Goal: Task Accomplishment & Management: Manage account settings

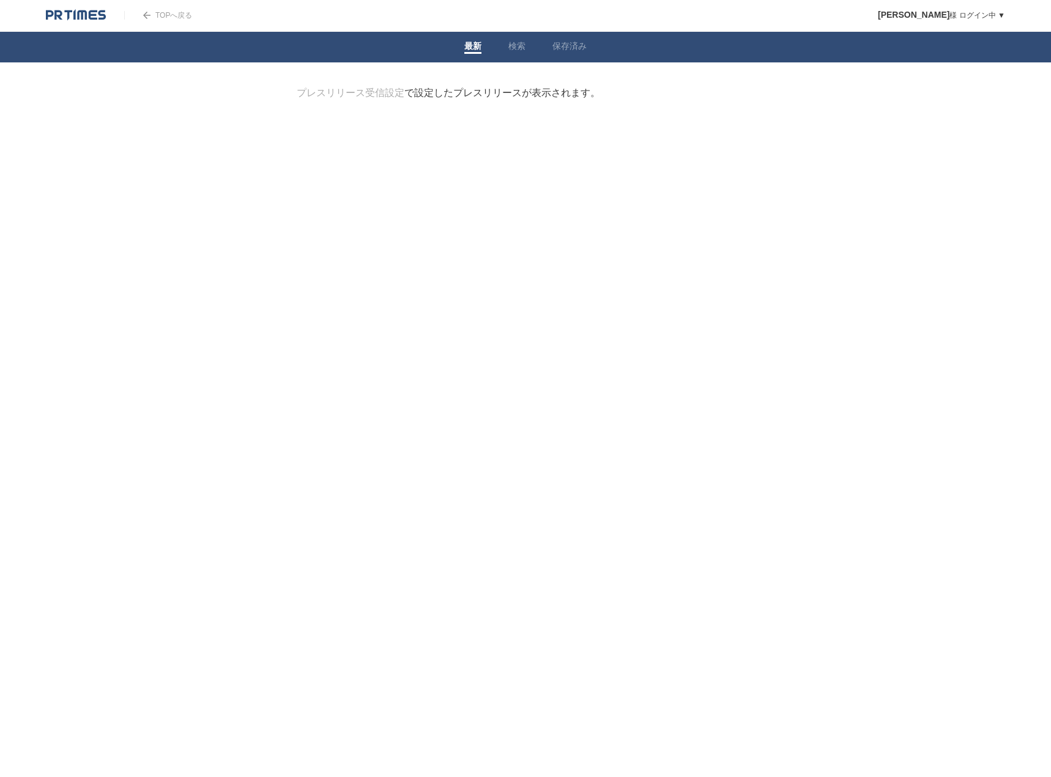
click at [86, 14] on img at bounding box center [76, 15] width 60 height 12
click at [518, 53] on span at bounding box center [516, 53] width 17 height 2
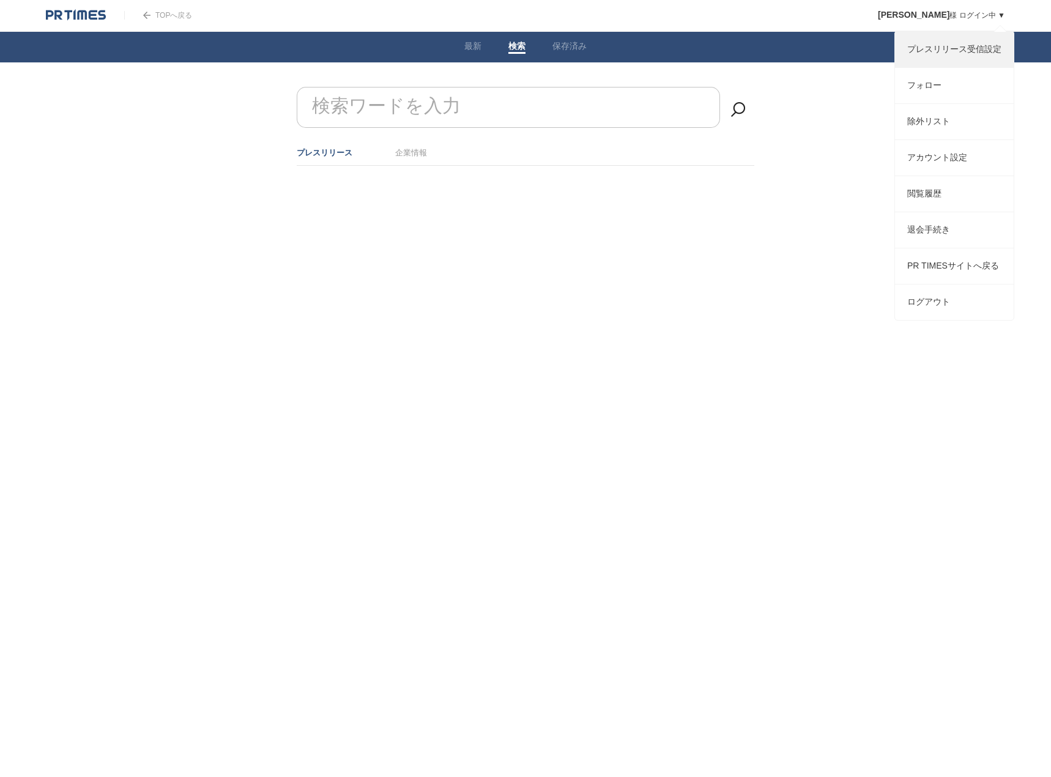
click at [960, 49] on link "プレスリリース受信設定" at bounding box center [954, 49] width 119 height 35
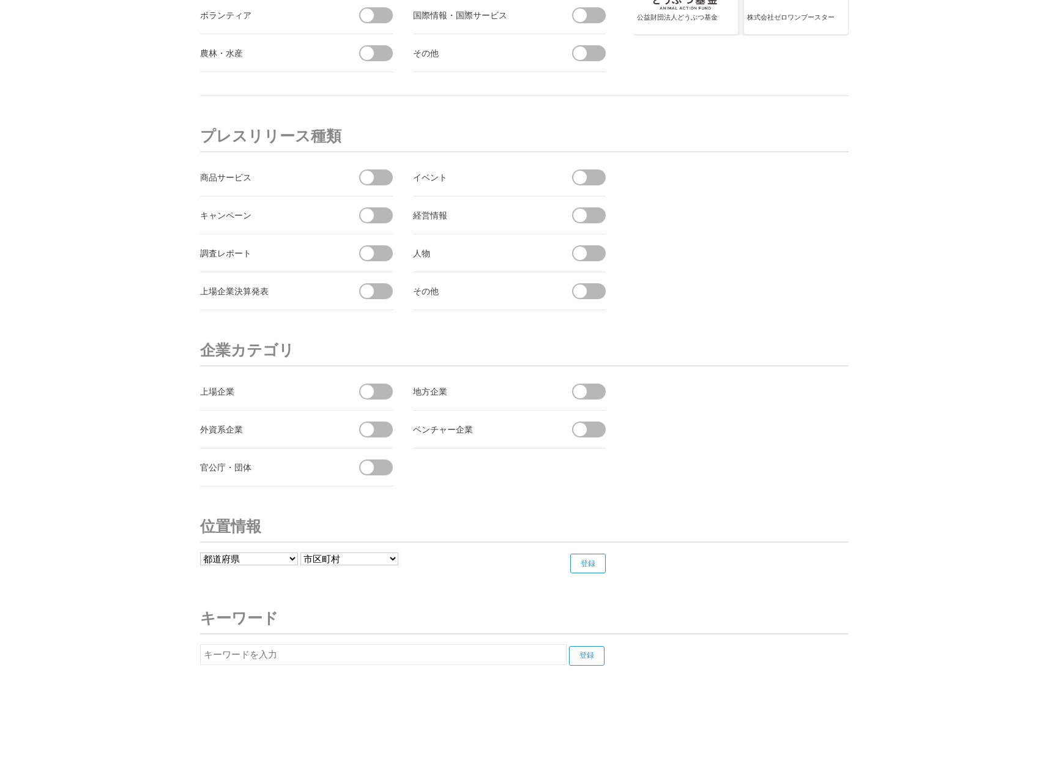
scroll to position [4334, 0]
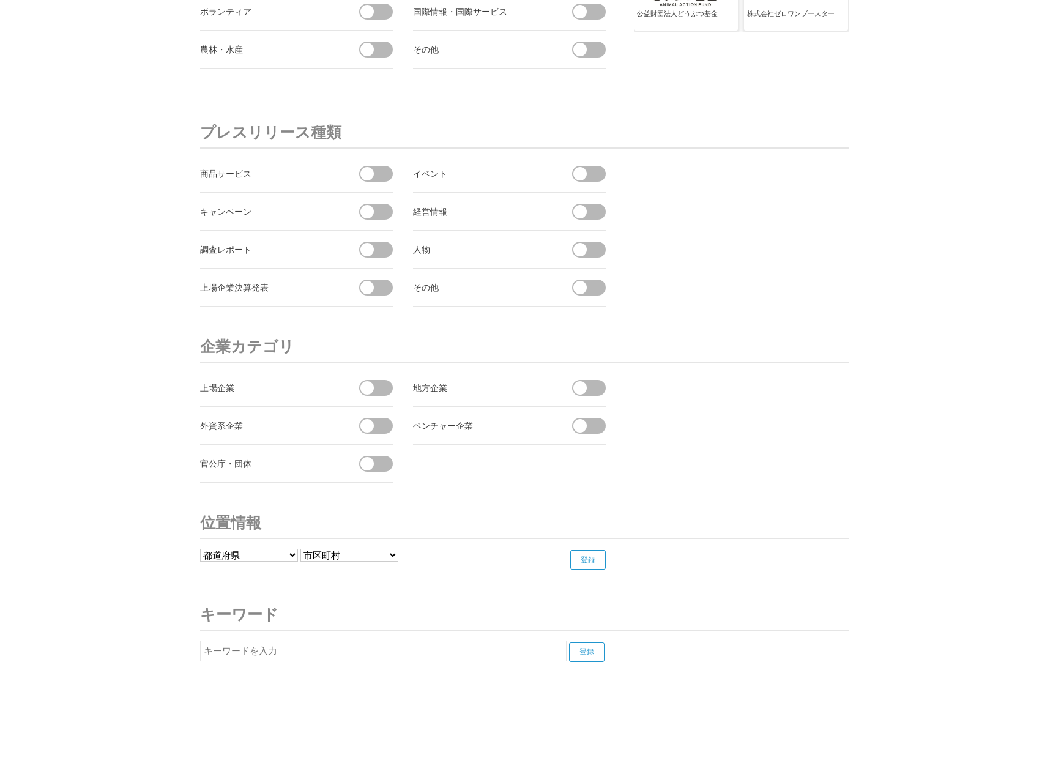
click at [366, 391] on span at bounding box center [366, 387] width 13 height 13
click at [0, 0] on input "checkbox" at bounding box center [0, 0] width 0 height 0
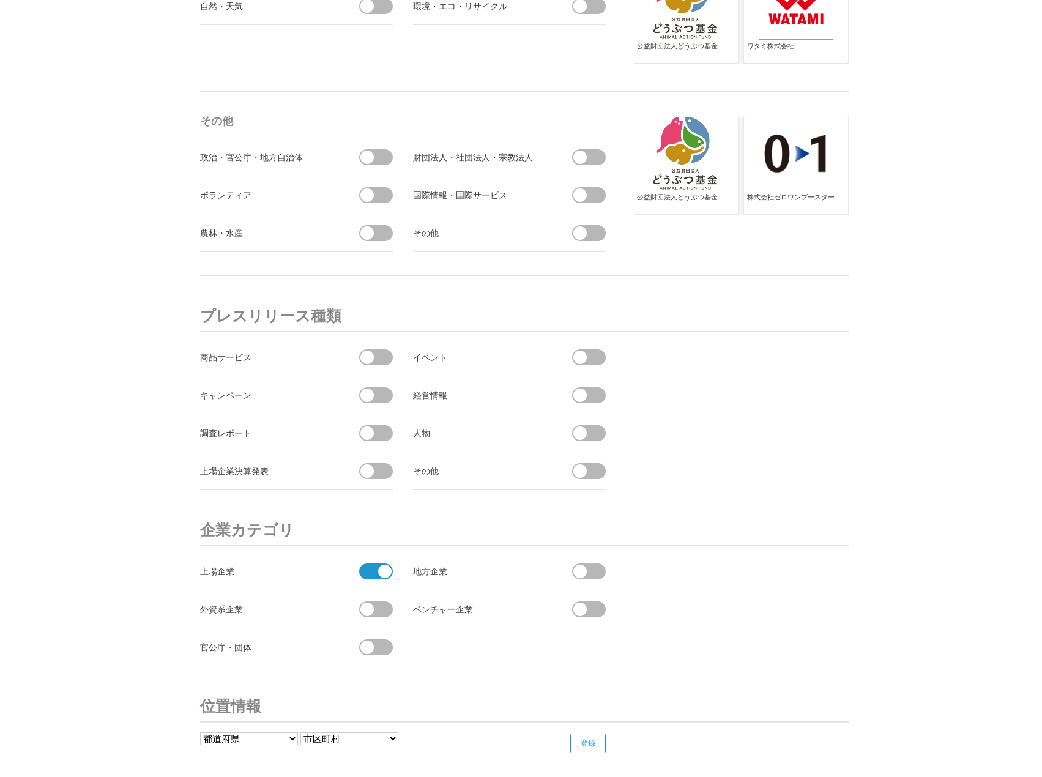
scroll to position [4089, 0]
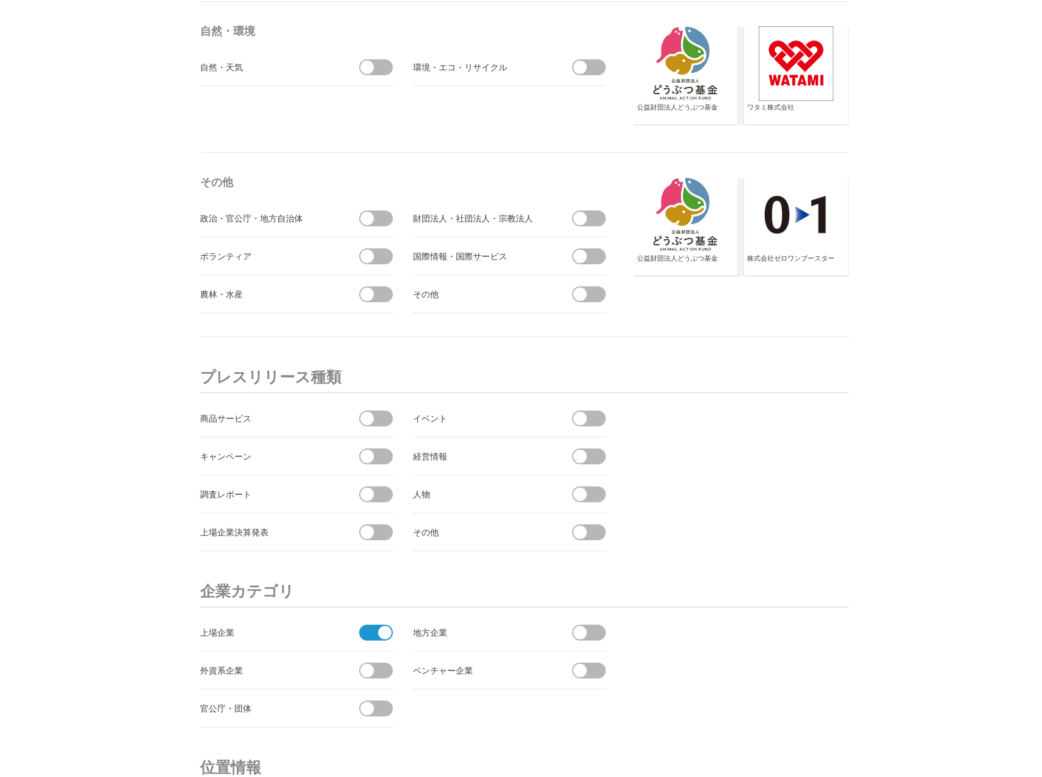
click at [367, 495] on span at bounding box center [366, 493] width 13 height 13
click at [0, 0] on input "checkbox" at bounding box center [0, 0] width 0 height 0
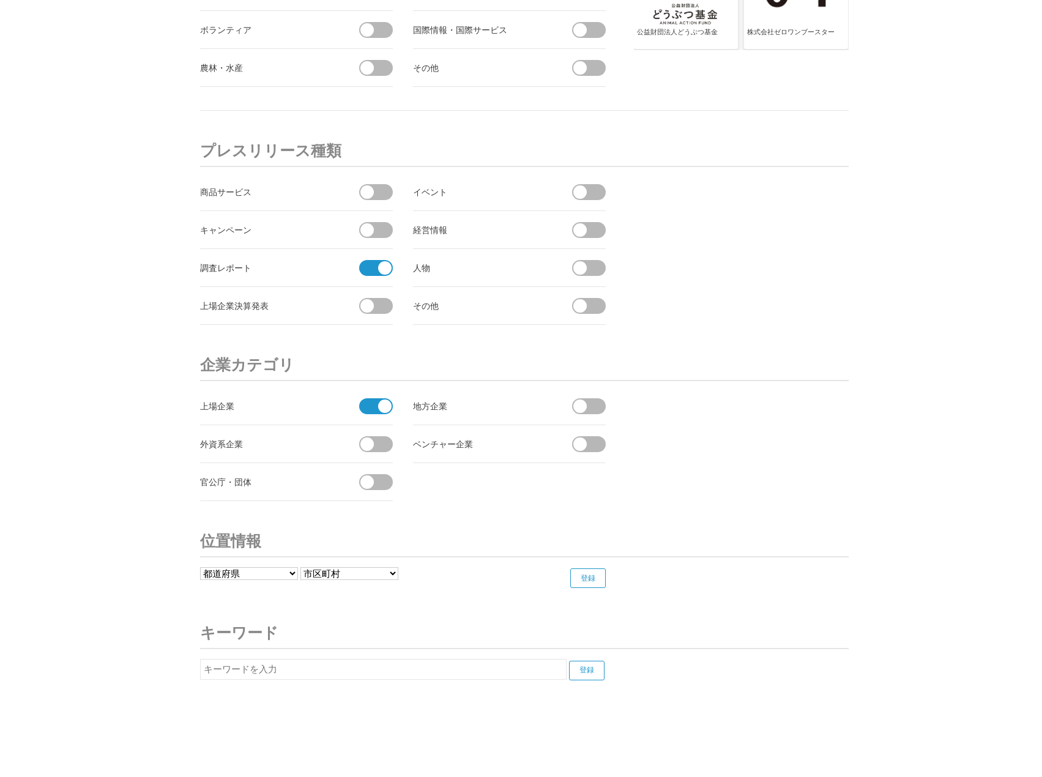
scroll to position [4334, 0]
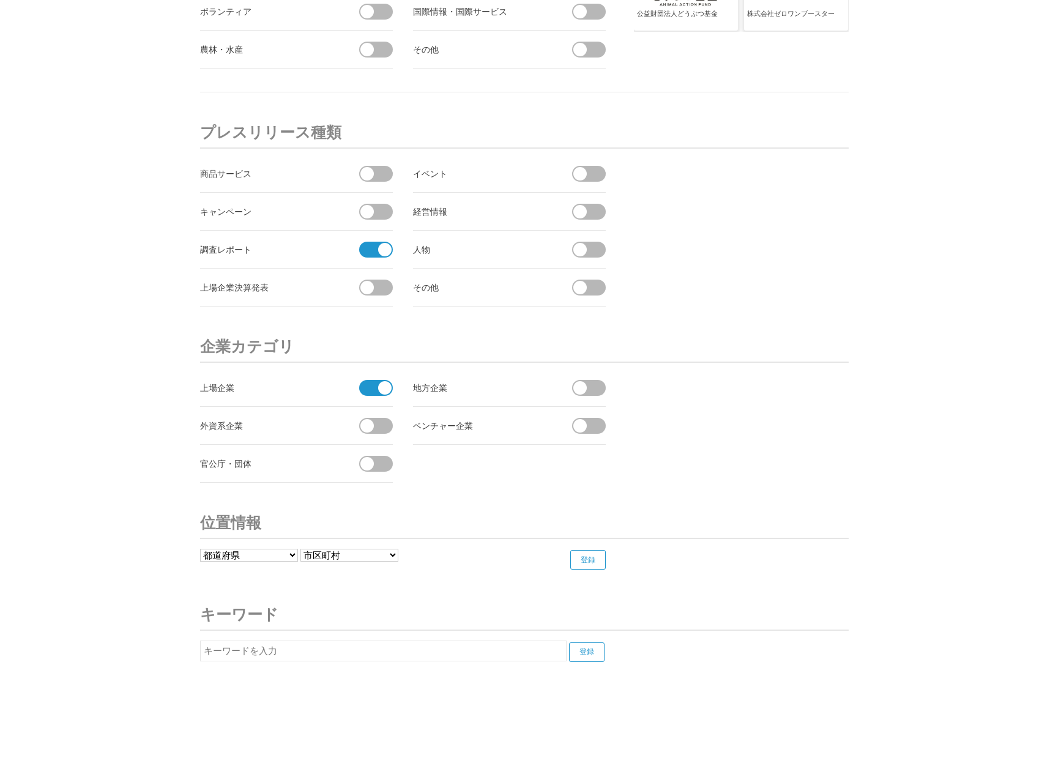
click at [346, 650] on input "text" at bounding box center [383, 650] width 366 height 21
type input "採用"
click at [585, 649] on input "登録" at bounding box center [586, 652] width 35 height 20
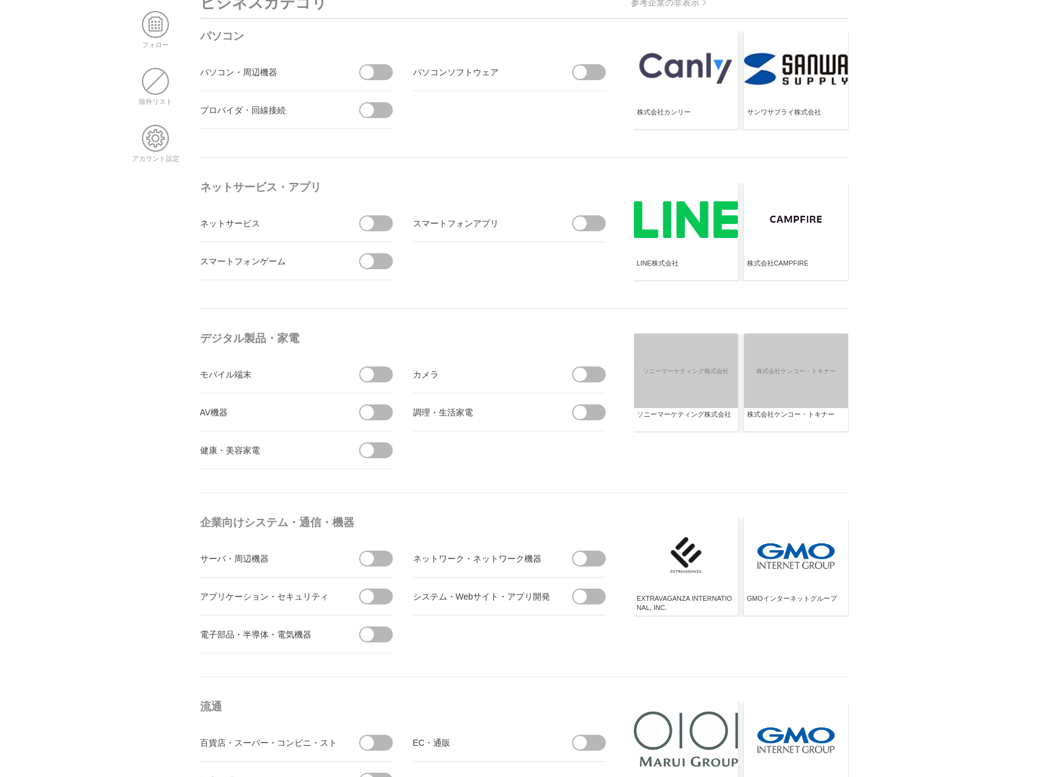
scroll to position [0, 0]
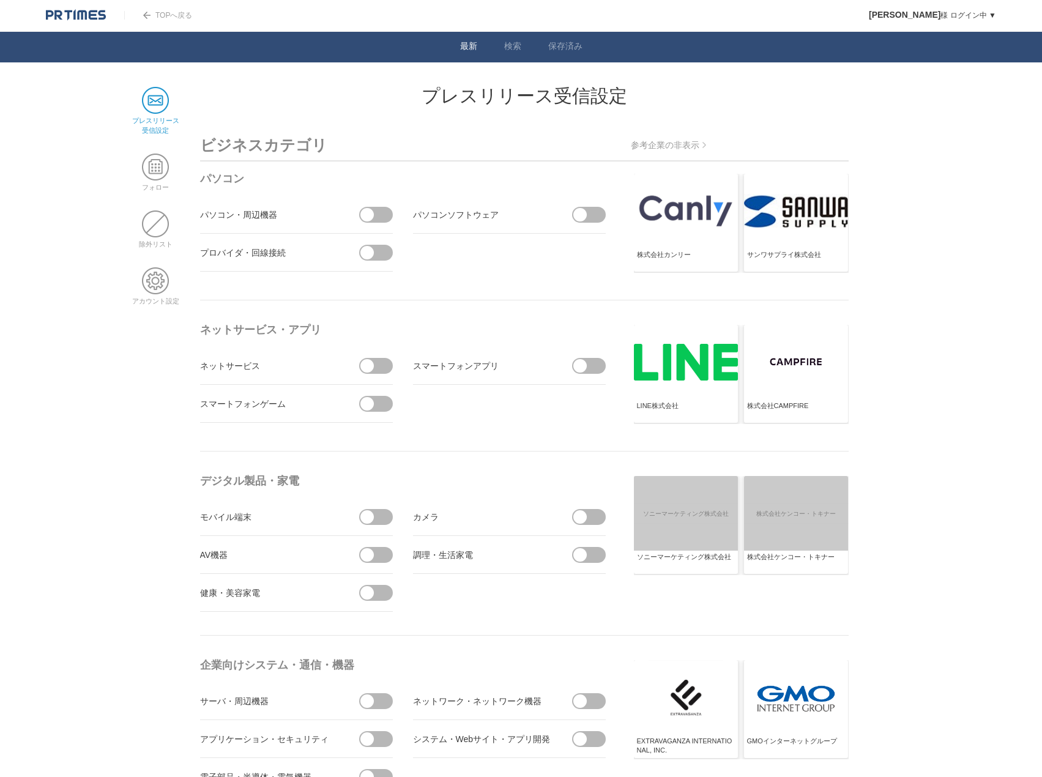
click at [464, 43] on link "最新" at bounding box center [468, 47] width 17 height 13
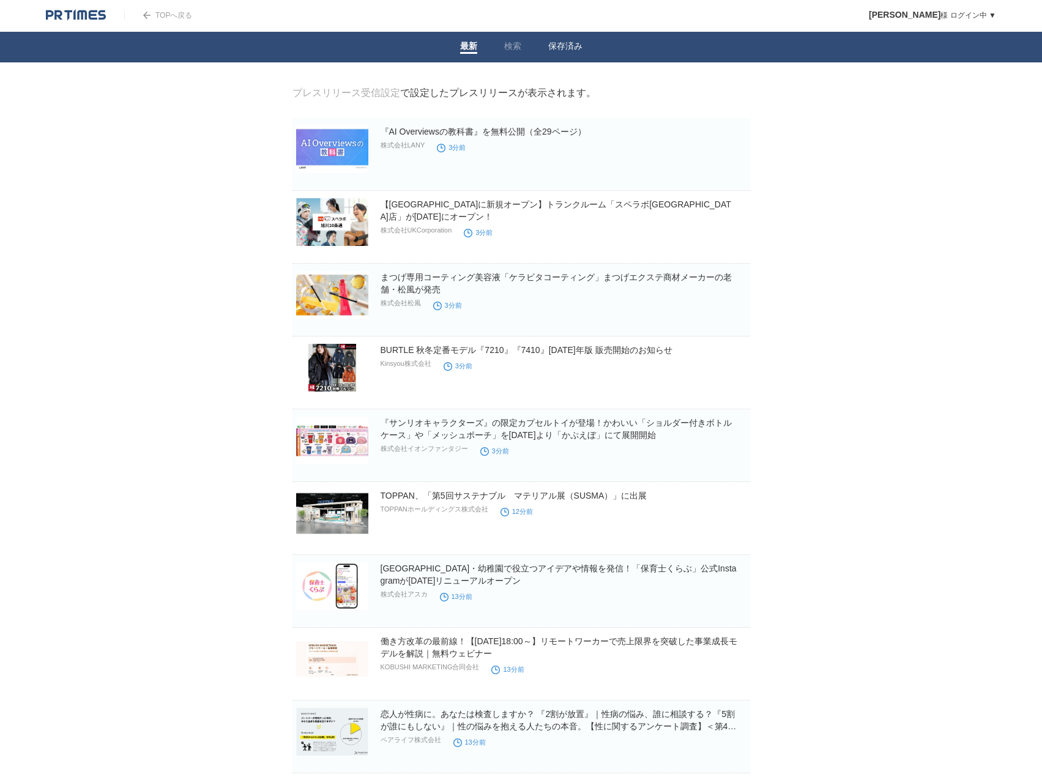
click at [550, 51] on link "保存済み" at bounding box center [565, 47] width 34 height 13
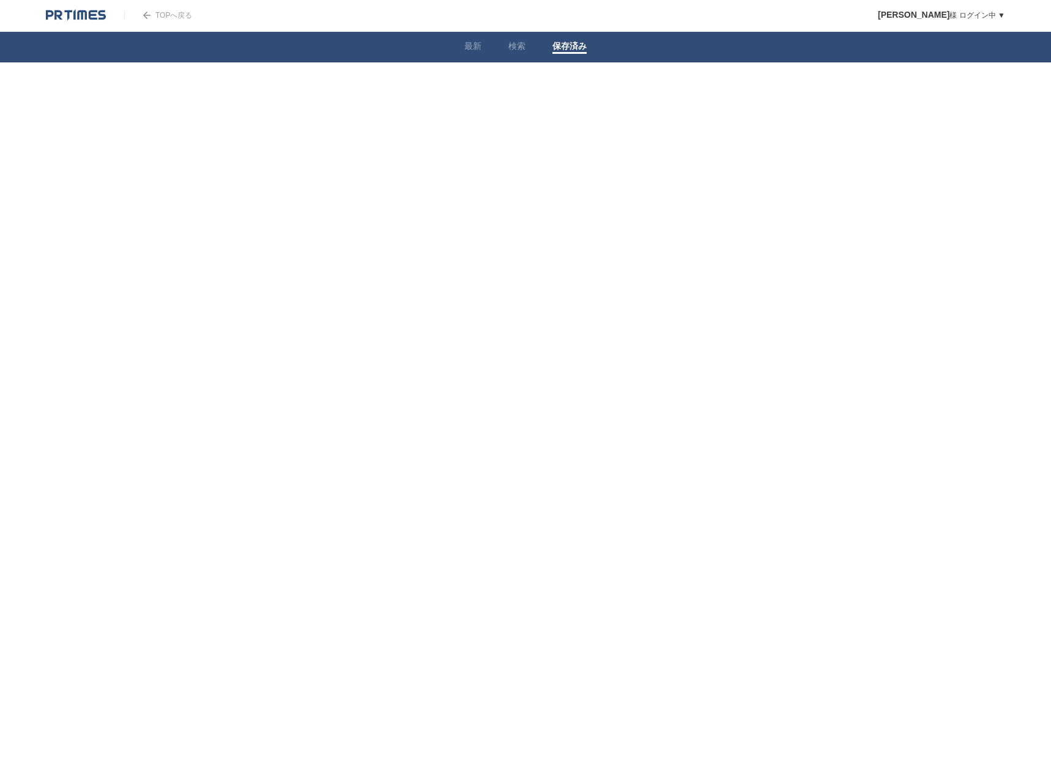
click at [513, 46] on link "検索" at bounding box center [516, 47] width 17 height 13
click at [525, 107] on input "検索ワードを入力" at bounding box center [508, 107] width 423 height 41
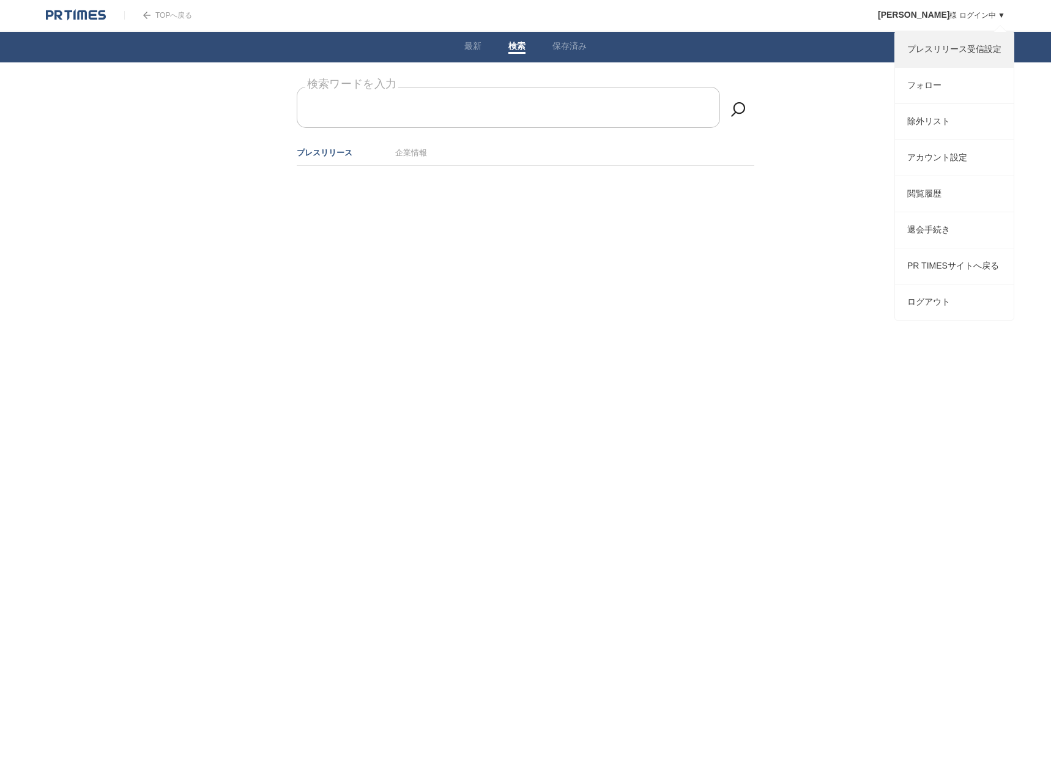
click at [960, 54] on link "プレスリリース受信設定" at bounding box center [954, 49] width 119 height 35
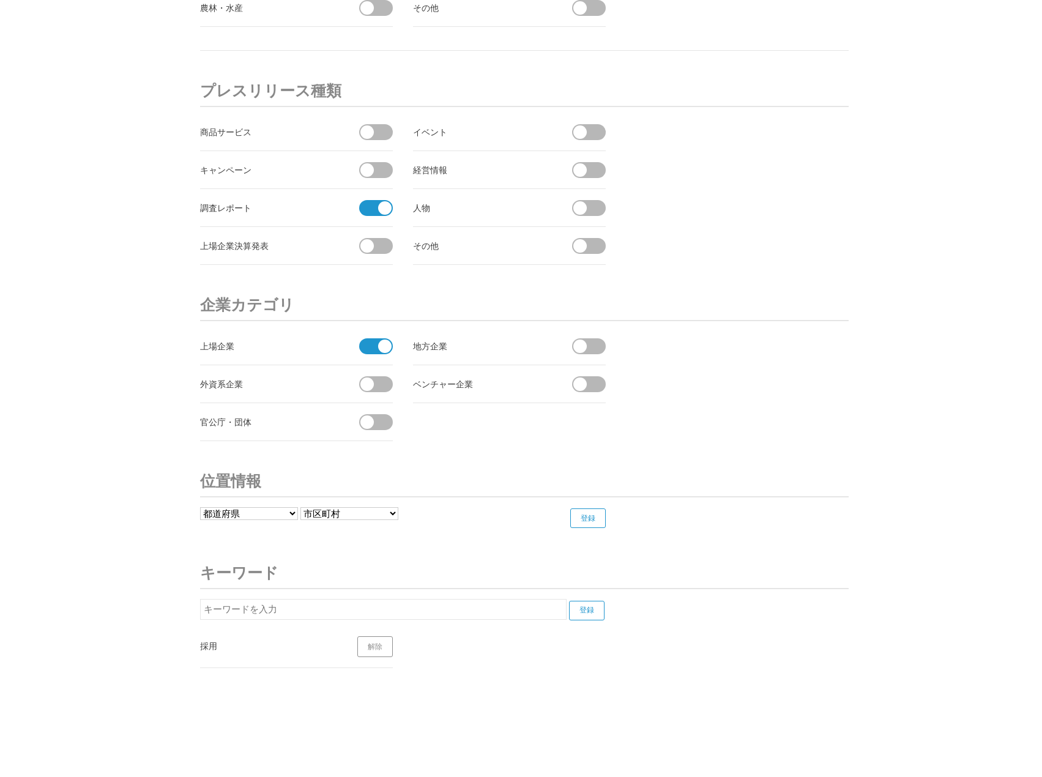
scroll to position [4377, 0]
click at [388, 343] on span at bounding box center [384, 344] width 13 height 13
click at [0, 0] on input "checkbox" at bounding box center [0, 0] width 0 height 0
click at [388, 205] on span at bounding box center [384, 206] width 13 height 13
click at [0, 0] on input "checkbox" at bounding box center [0, 0] width 0 height 0
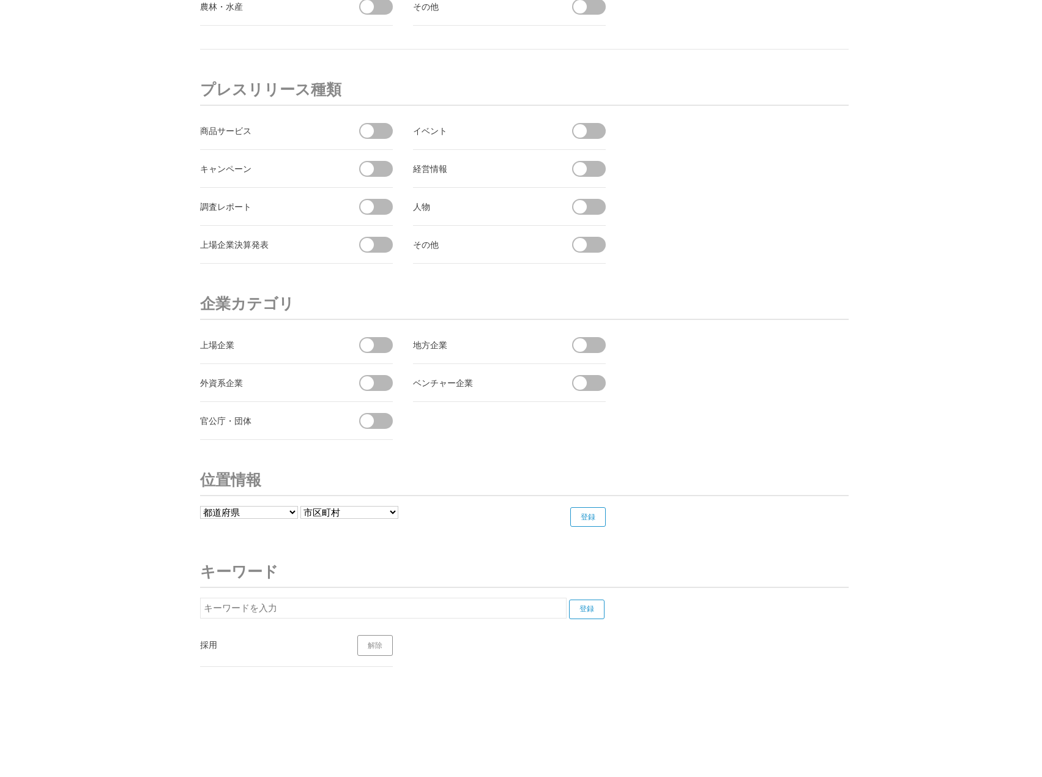
click at [371, 605] on input "text" at bounding box center [383, 608] width 366 height 21
click at [587, 610] on input "登録" at bounding box center [586, 609] width 35 height 20
click at [306, 607] on input "AI面接" at bounding box center [383, 608] width 366 height 21
drag, startPoint x: 306, startPoint y: 607, endPoint x: 191, endPoint y: 607, distance: 114.4
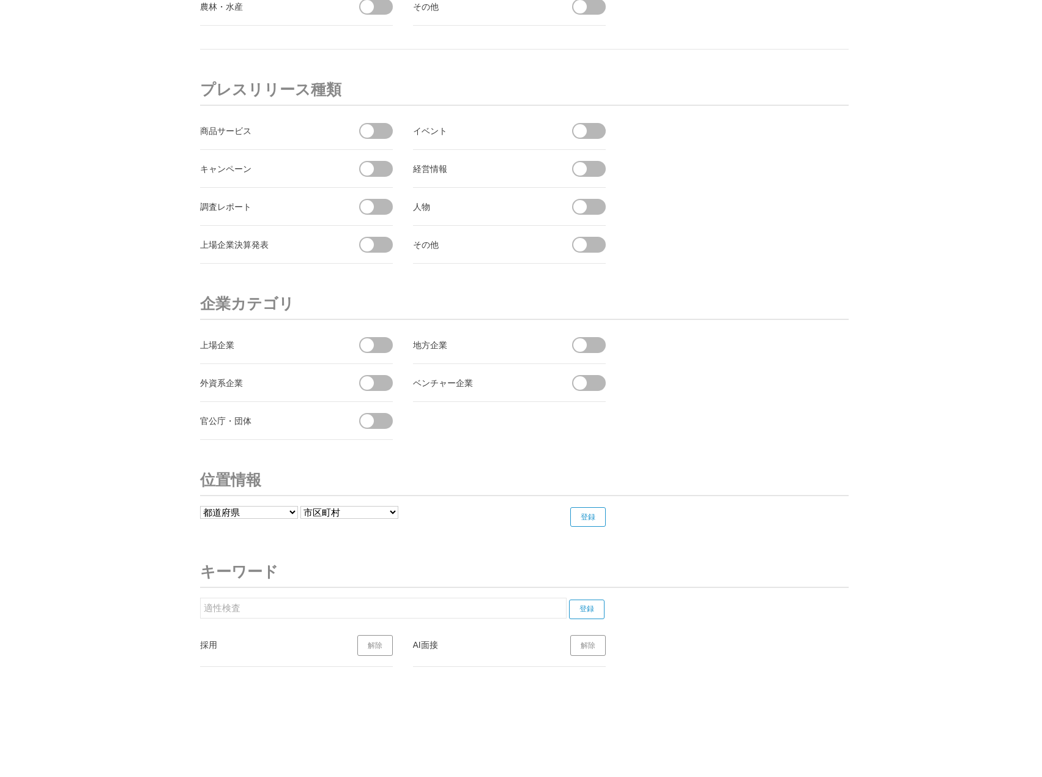
click at [588, 609] on input "登録" at bounding box center [586, 609] width 35 height 20
click at [256, 607] on input "適性検査" at bounding box center [383, 608] width 366 height 21
type input "適"
click at [371, 644] on link "解除" at bounding box center [374, 645] width 35 height 21
click at [585, 612] on input "登録" at bounding box center [586, 609] width 35 height 20
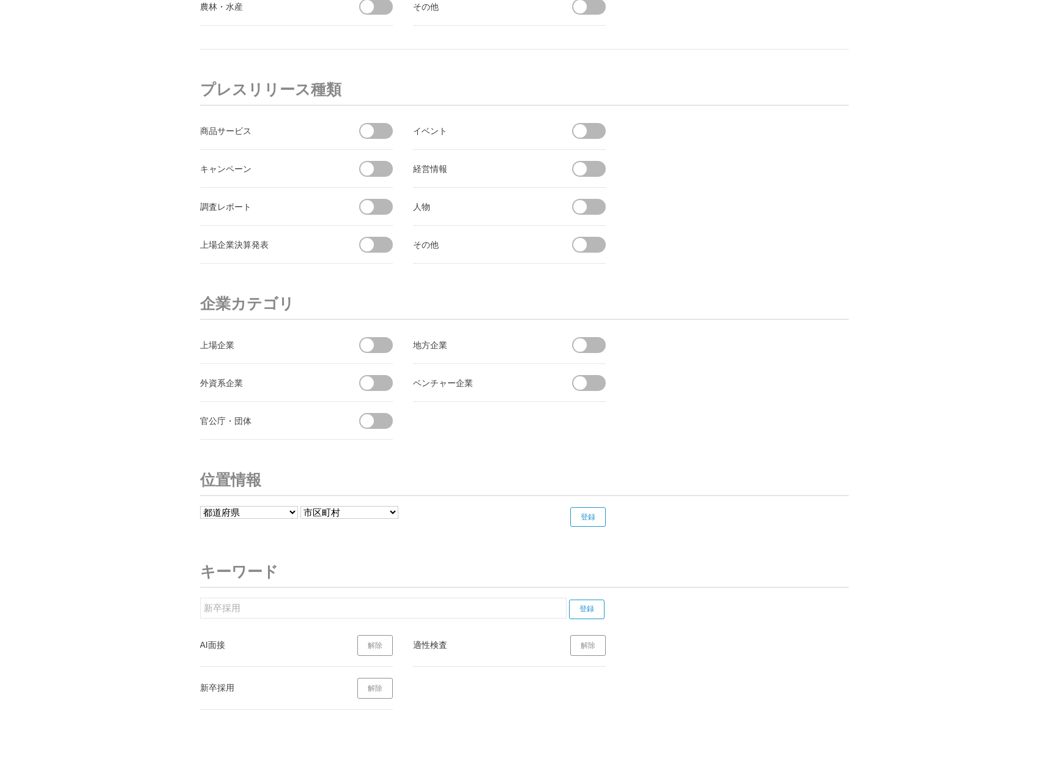
drag, startPoint x: 283, startPoint y: 610, endPoint x: 171, endPoint y: 602, distance: 112.2
type input "中途採用"
click at [585, 613] on input "登録" at bounding box center [586, 609] width 35 height 20
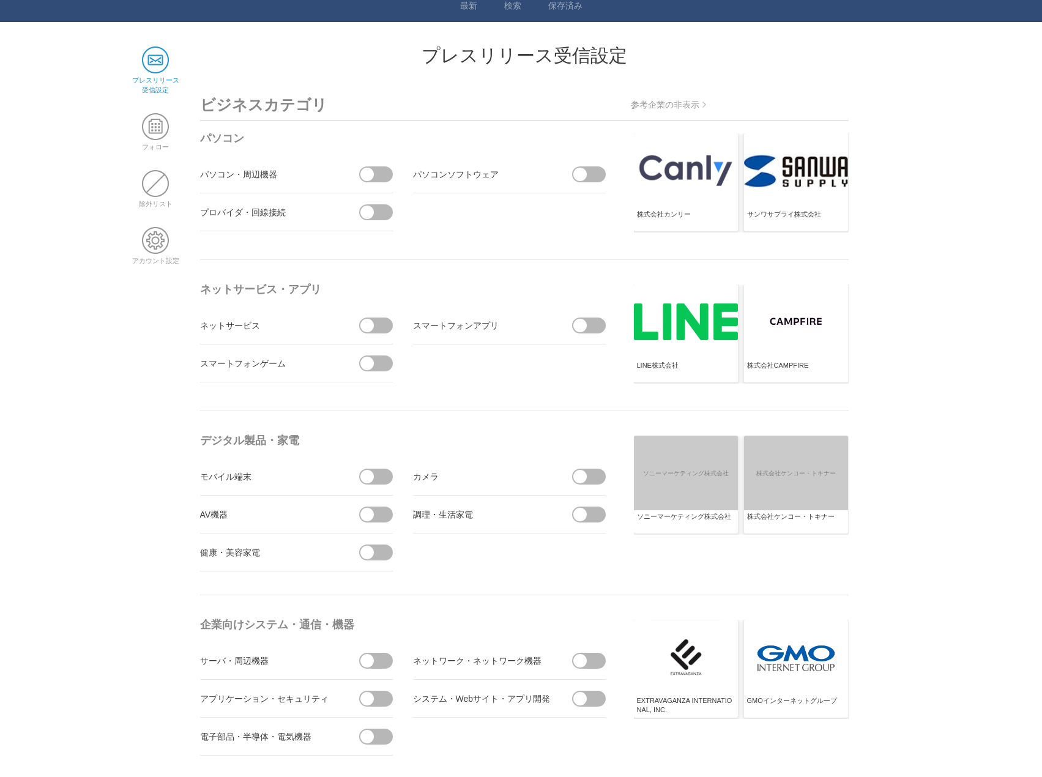
scroll to position [0, 0]
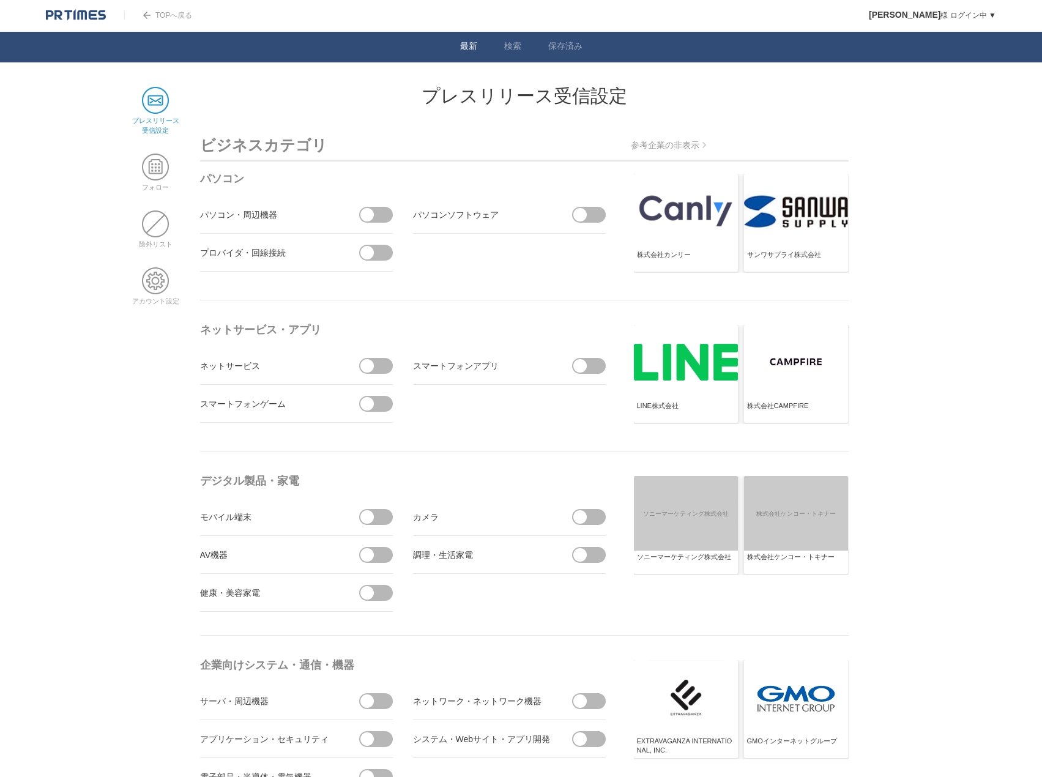
click at [468, 49] on link "最新" at bounding box center [468, 47] width 17 height 13
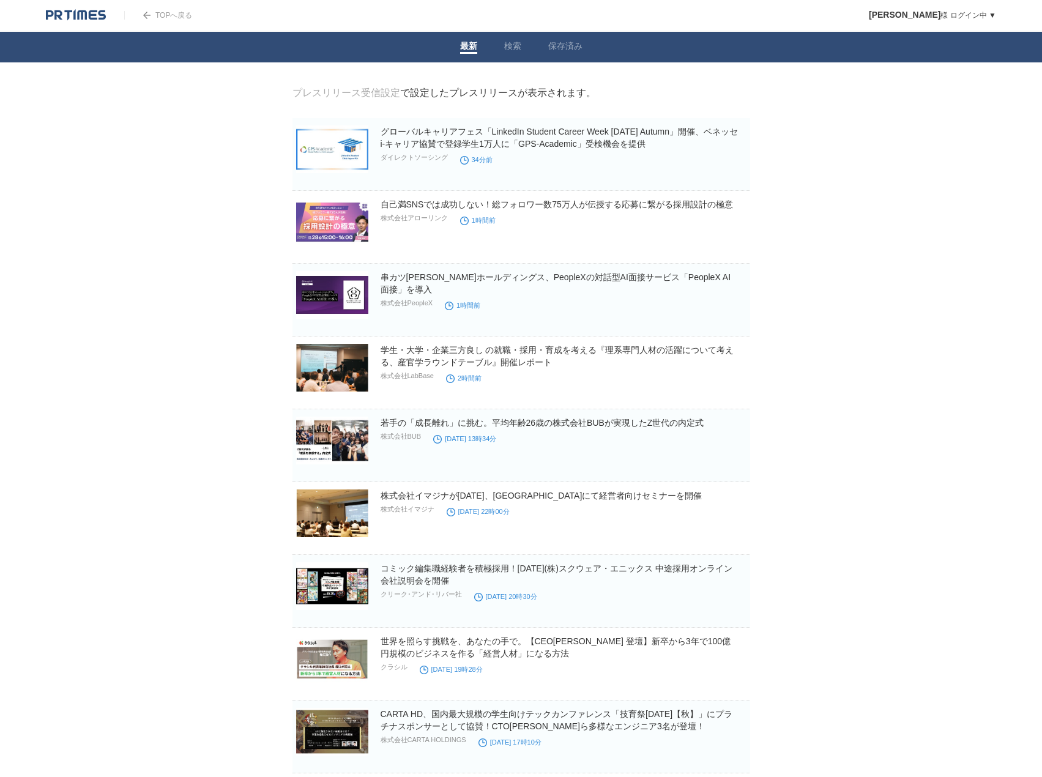
click at [72, 13] on img at bounding box center [76, 15] width 60 height 12
click at [464, 50] on link "最新" at bounding box center [468, 47] width 17 height 13
click at [76, 13] on img at bounding box center [76, 15] width 60 height 12
